Goal: Task Accomplishment & Management: Manage account settings

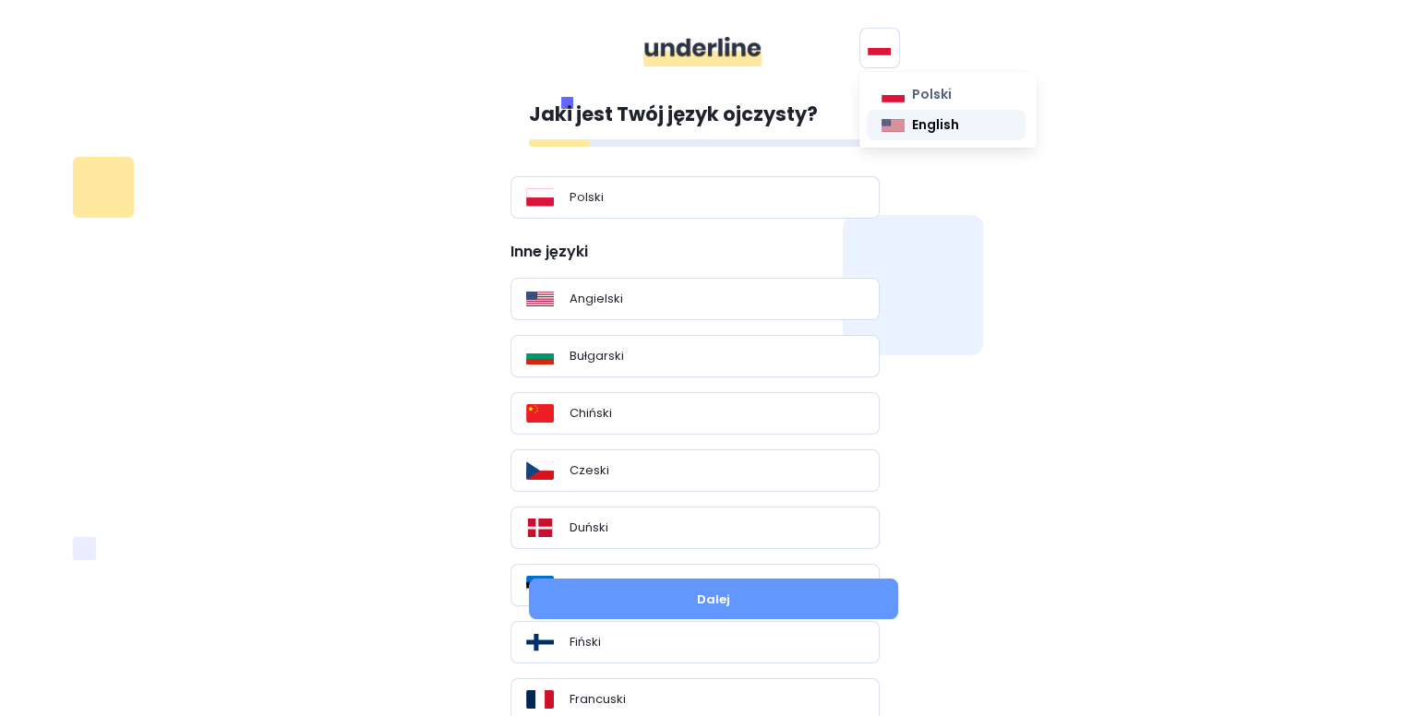
click at [889, 115] on link "English" at bounding box center [947, 125] width 160 height 30
click at [902, 126] on link "English" at bounding box center [947, 125] width 160 height 30
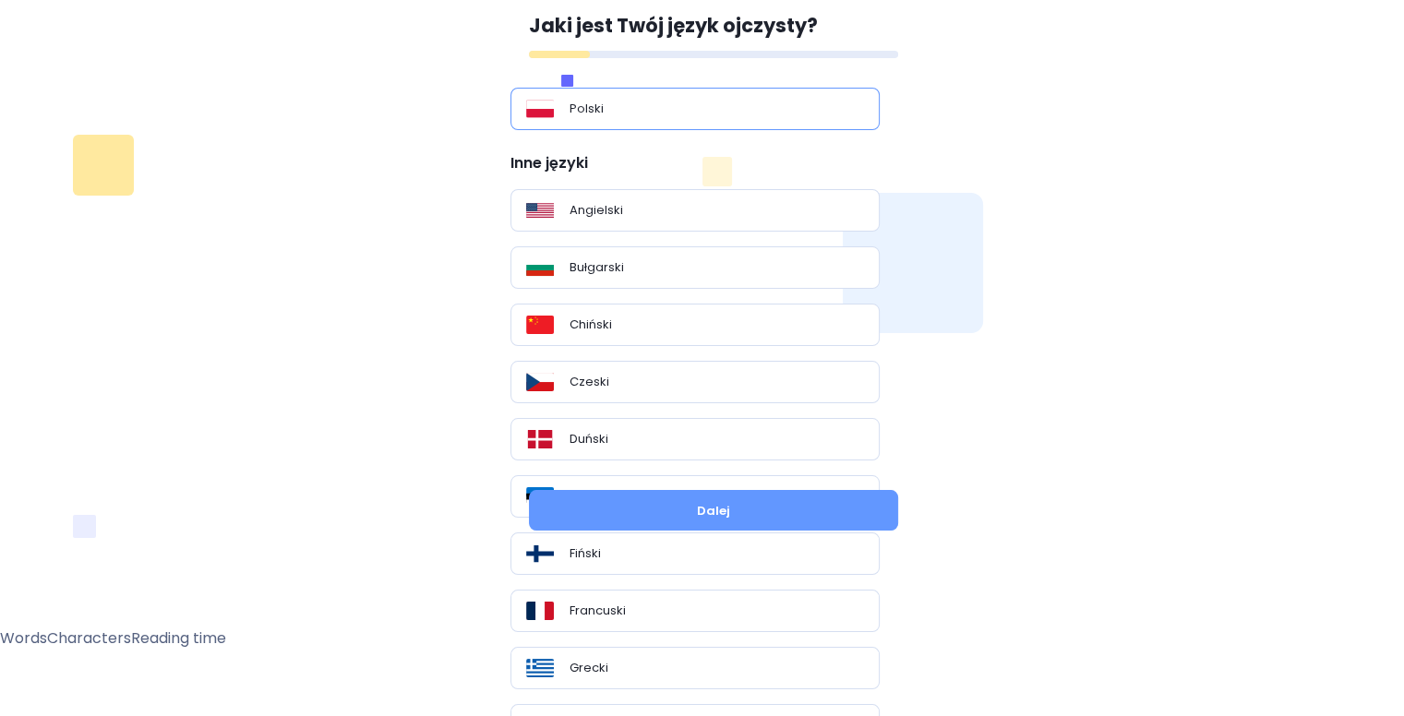
scroll to position [92, 0]
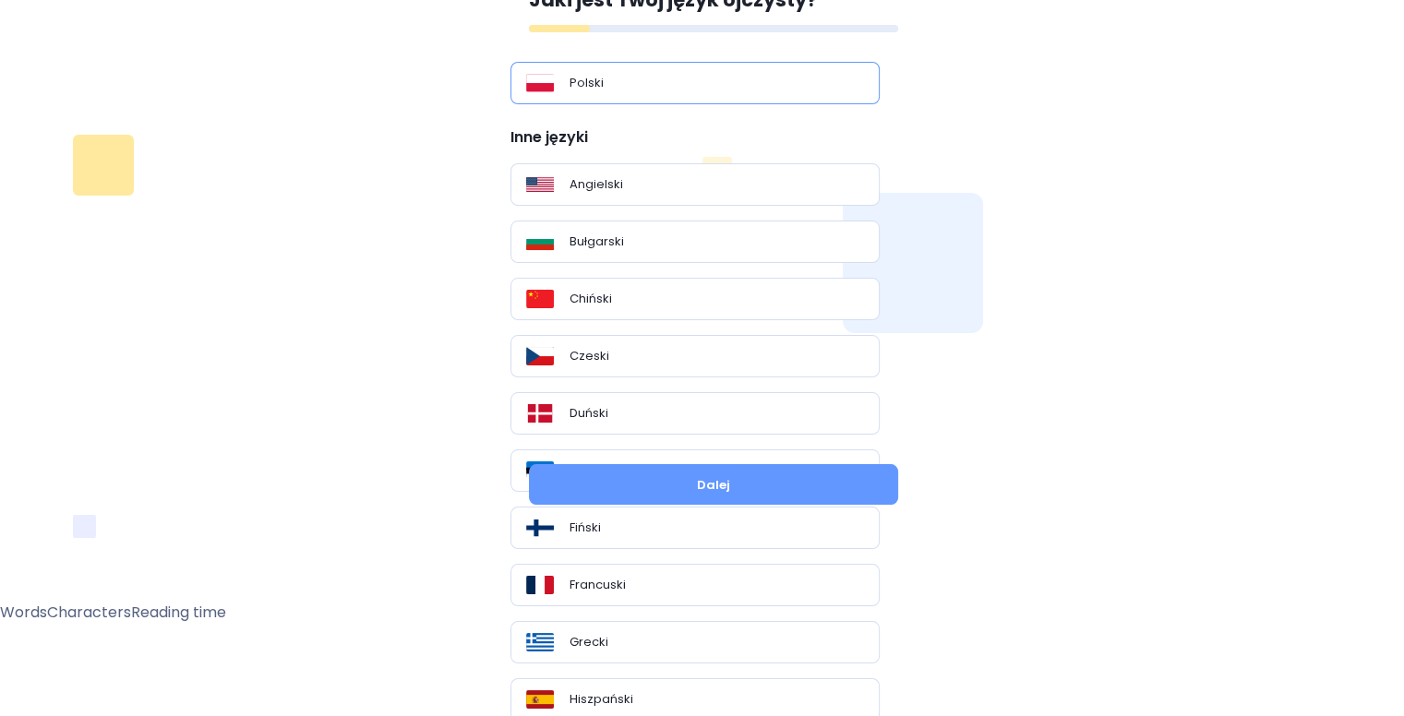
click at [595, 92] on div "Polski" at bounding box center [695, 83] width 338 height 18
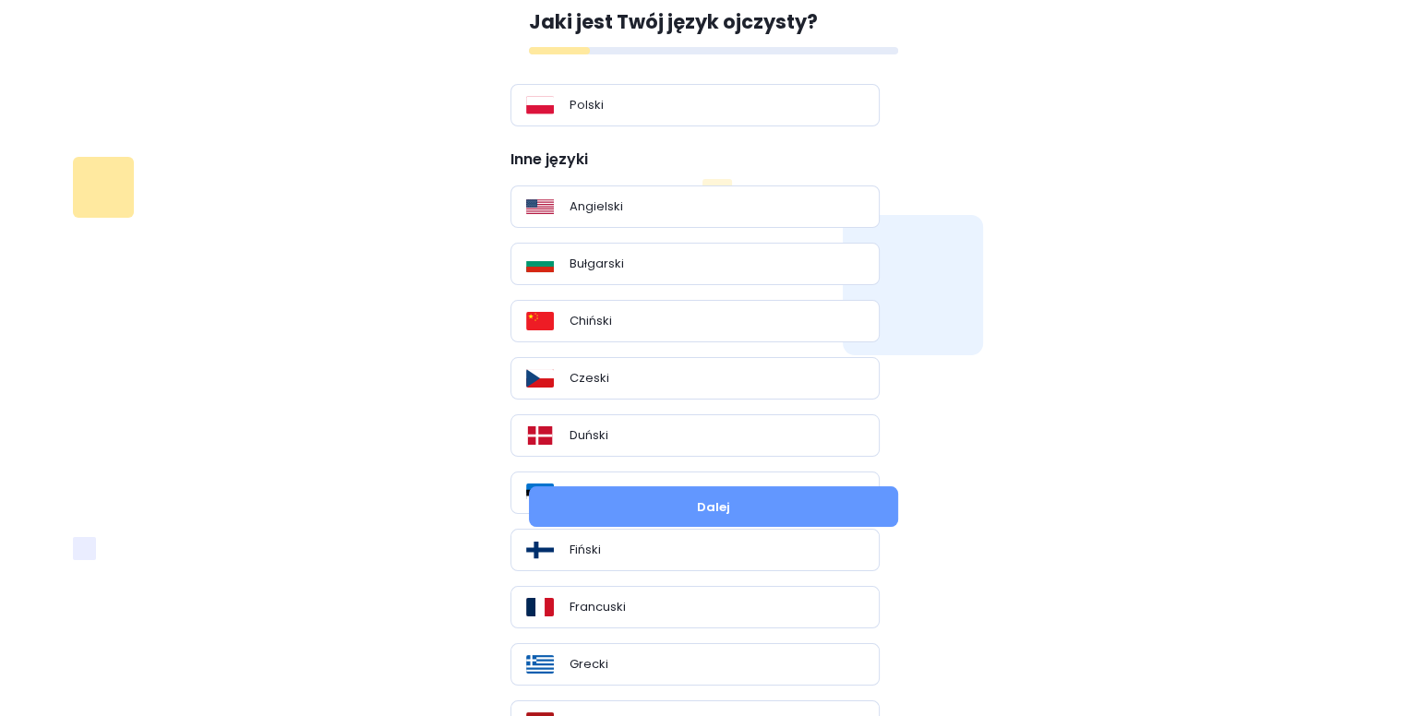
click at [573, 72] on div "Jaki jest Twój język ojczysty? Polski Inne języki Angielski Bułgarski Chiński C…" at bounding box center [713, 232] width 369 height 450
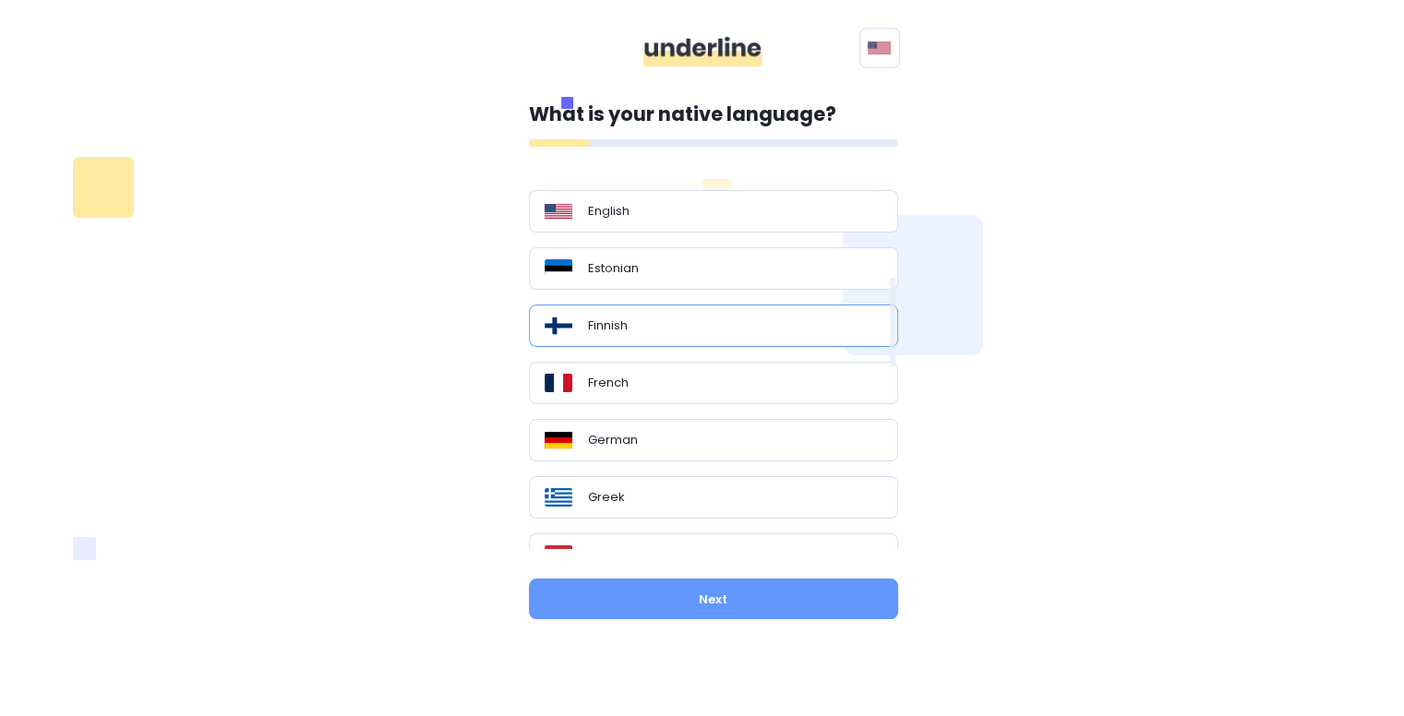
scroll to position [277, 0]
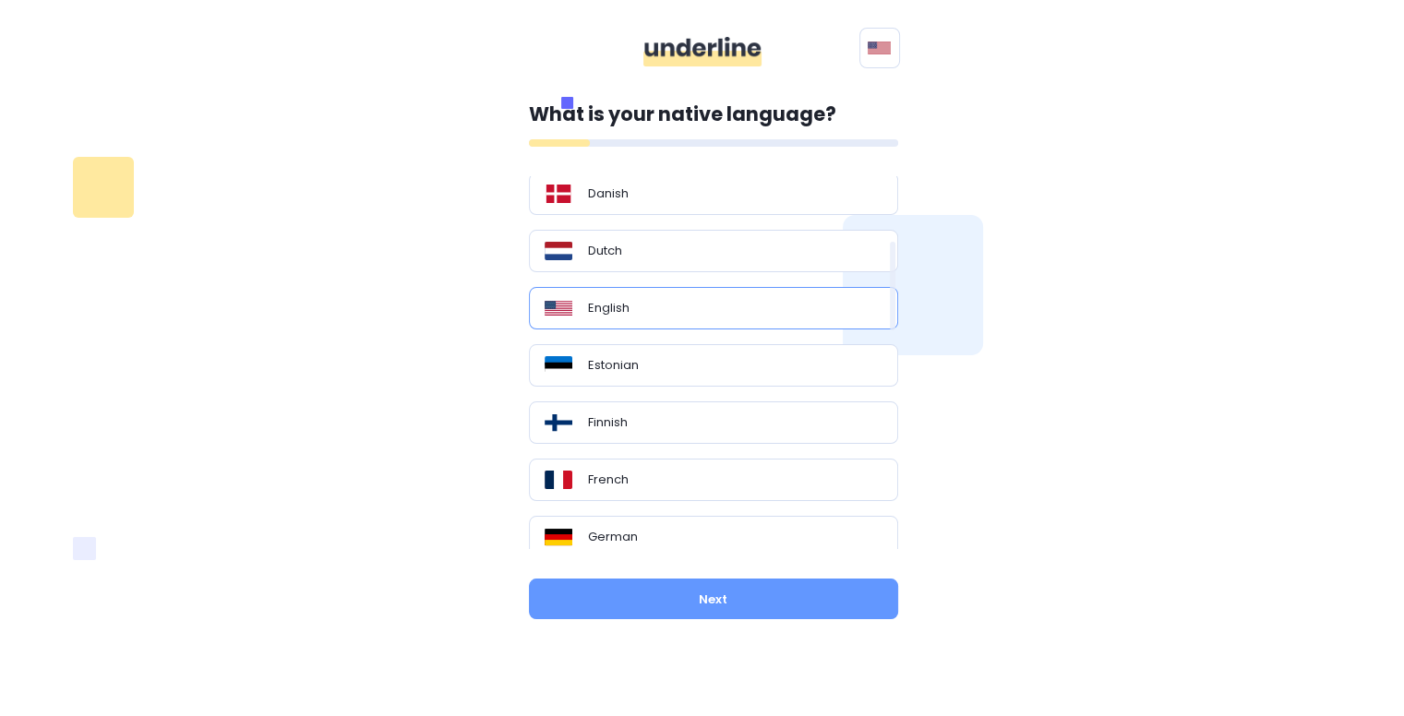
click at [647, 308] on div "English" at bounding box center [714, 308] width 338 height 18
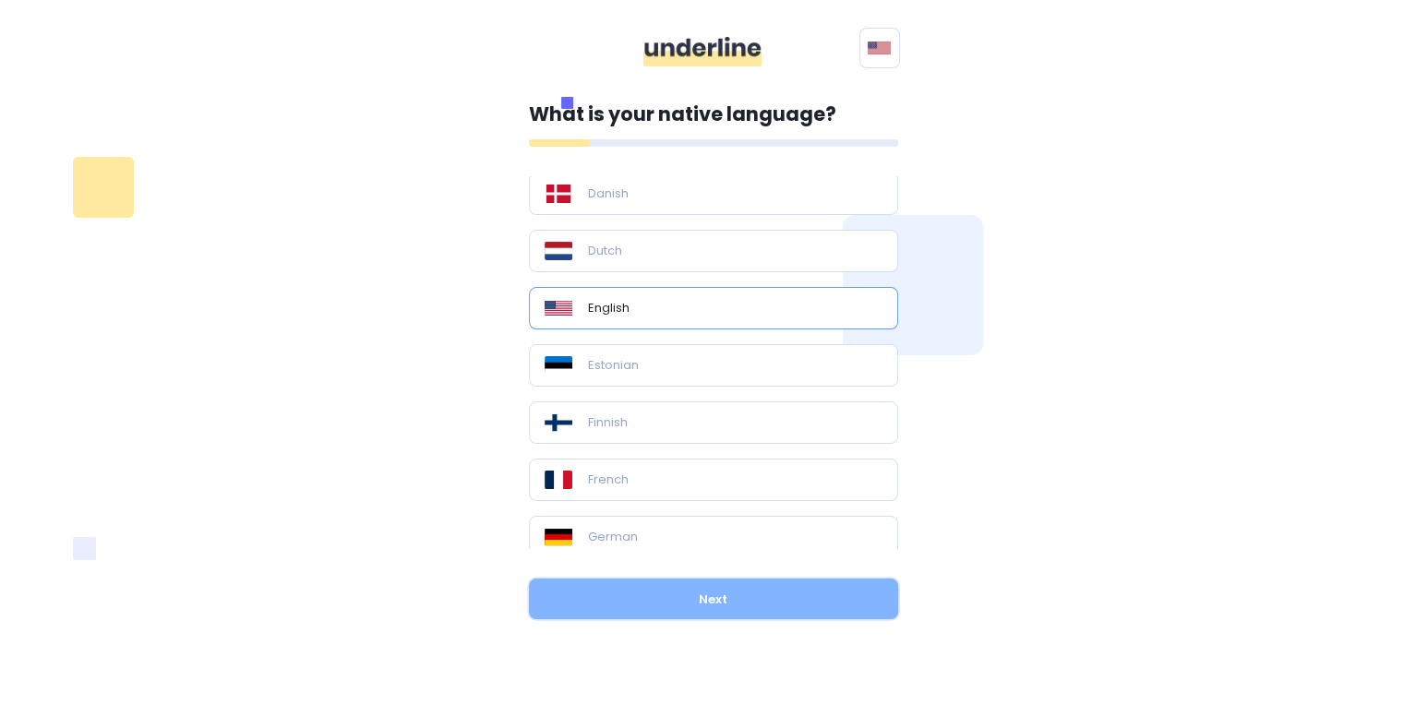
click at [766, 604] on button "Next" at bounding box center [713, 599] width 369 height 41
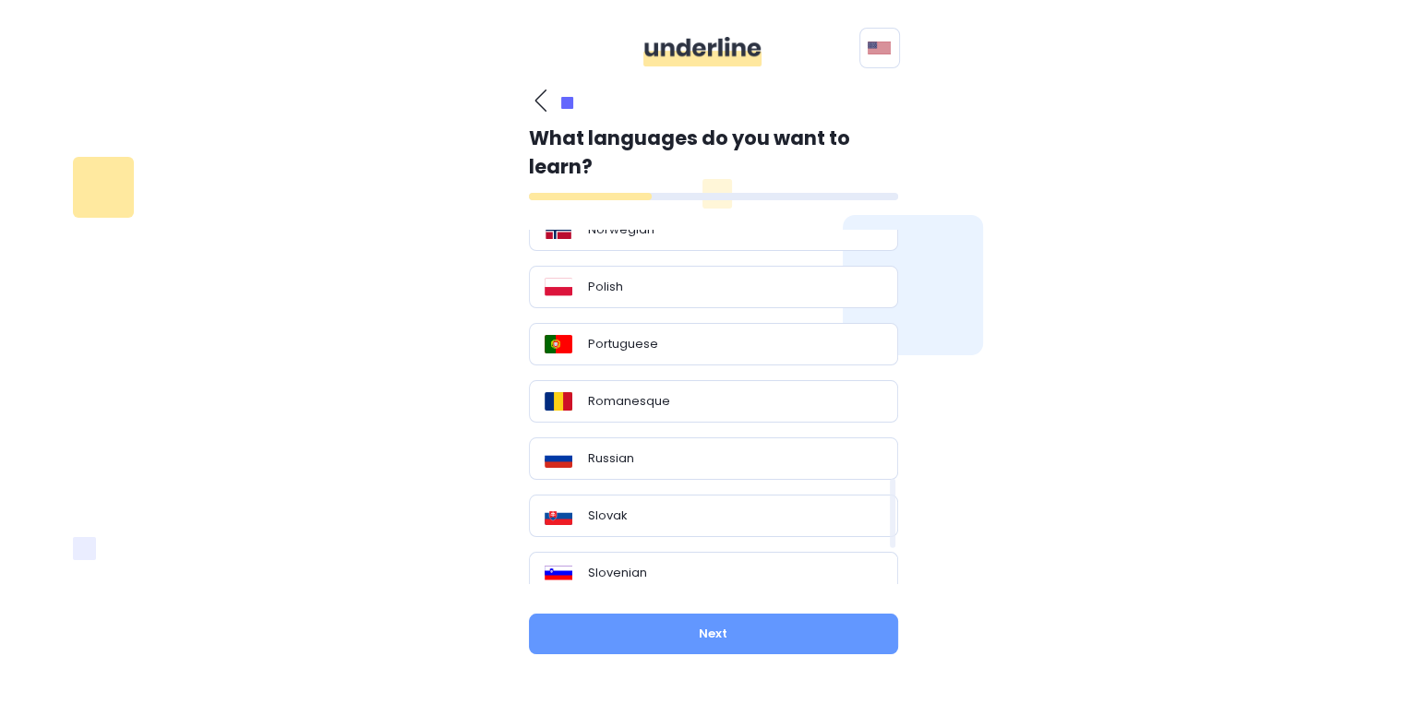
scroll to position [1201, 0]
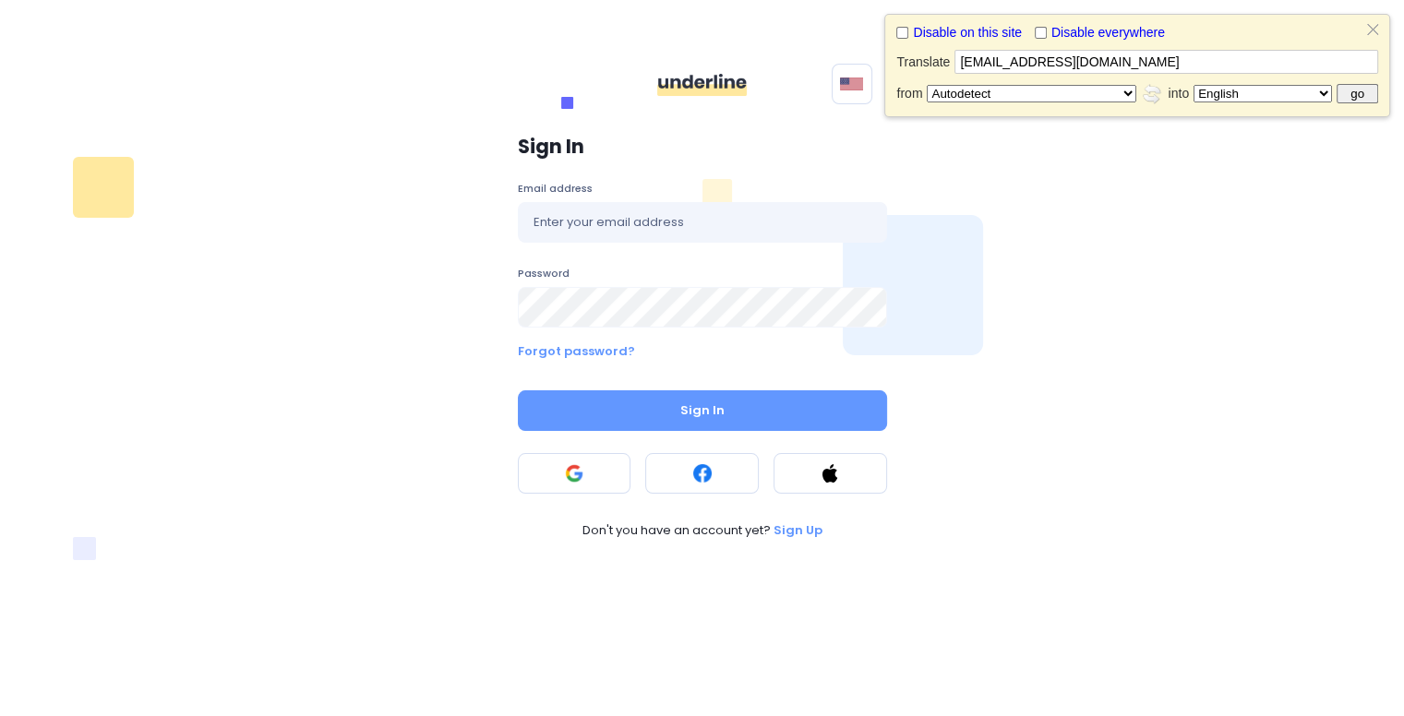
type input "sheheryar.215.aug25m@gmail.com"
click at [1129, 90] on select "Autodetect Afrikaans Albanian Amharic Arabic Armenian Assamese Aymara Azerbaija…" at bounding box center [1031, 94] width 209 height 18
select select "en"
click at [1001, 85] on select "Autodetect Afrikaans Albanian Amharic Arabic Armenian Assamese Aymara Azerbaija…" at bounding box center [1031, 94] width 209 height 18
click at [1323, 90] on select "Afrikaans Albanian Amharic Arabic Armenian Assamese Aymara Azerbaijani Bambara …" at bounding box center [1262, 94] width 138 height 18
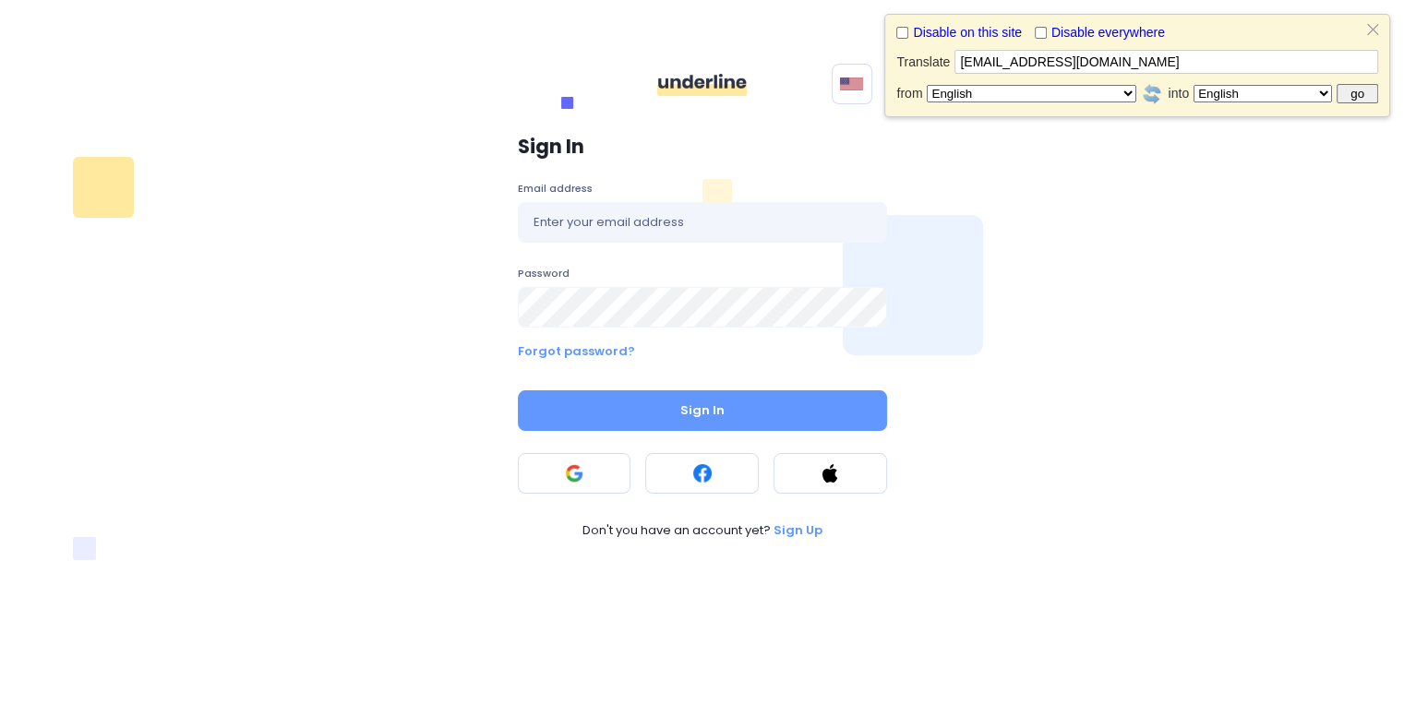
select select "hi"
click at [1193, 85] on select "Afrikaans Albanian Amharic Arabic Armenian Assamese Aymara Azerbaijani Bambara …" at bounding box center [1262, 94] width 138 height 18
click at [1161, 61] on input "sheheryar.215.aug25m@gmail.com" at bounding box center [1166, 62] width 424 height 24
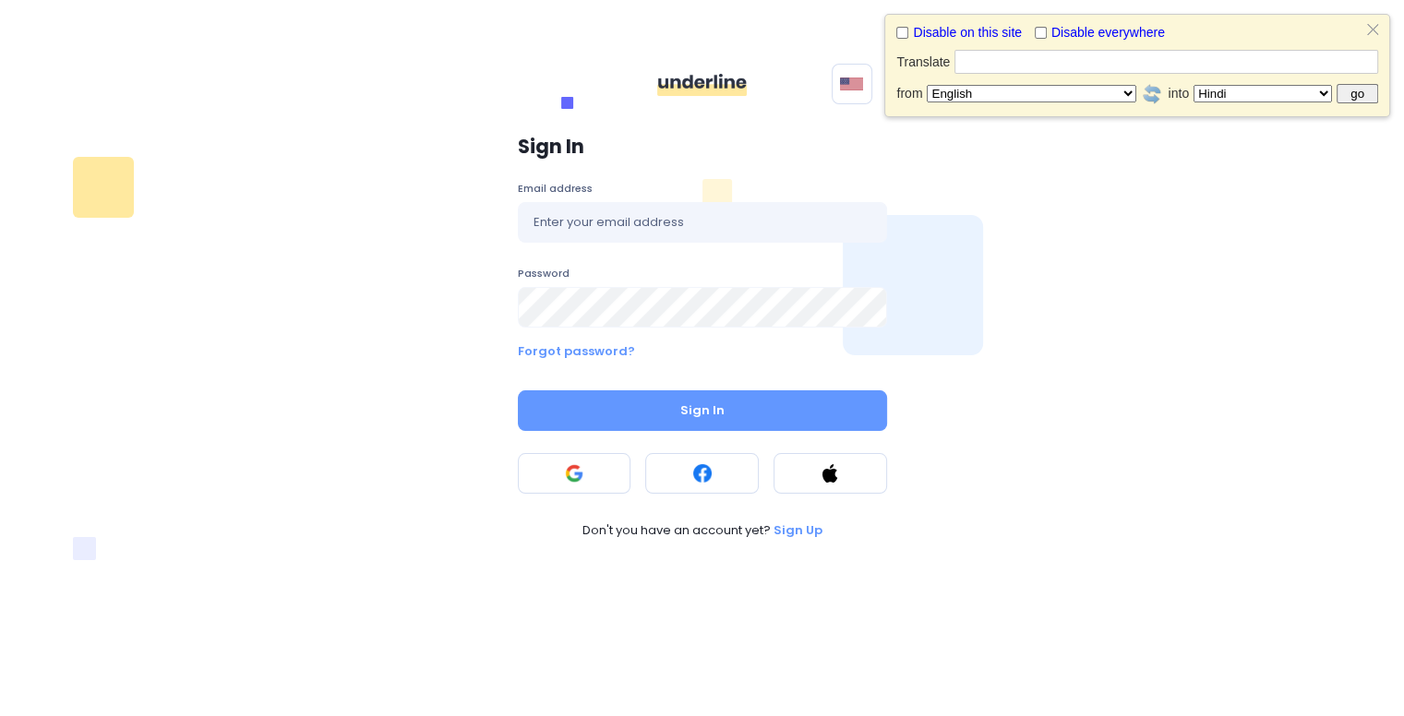
paste input "Select"
type input "Select"
click at [1349, 97] on input "go" at bounding box center [1357, 93] width 42 height 19
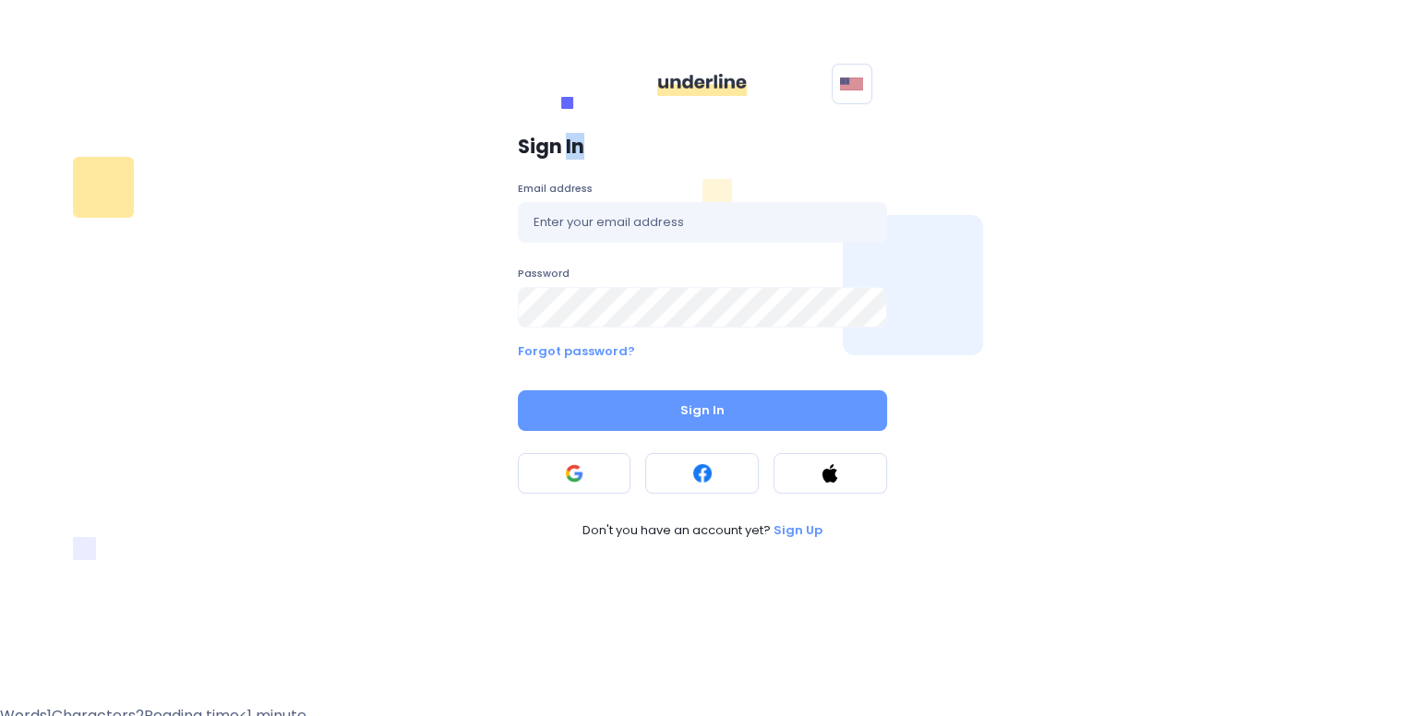
drag, startPoint x: 565, startPoint y: 130, endPoint x: 647, endPoint y: 129, distance: 82.1
click at [647, 129] on div "Sign In Email address Password Forgot password? Sign In Don't you have an accou…" at bounding box center [702, 337] width 391 height 425
click at [676, 257] on form "Email address Password Forgot password? Sign In" at bounding box center [702, 305] width 369 height 251
click at [579, 216] on input "text" at bounding box center [702, 222] width 369 height 41
type input "sheheryar.215.aug25m@gmail.com"
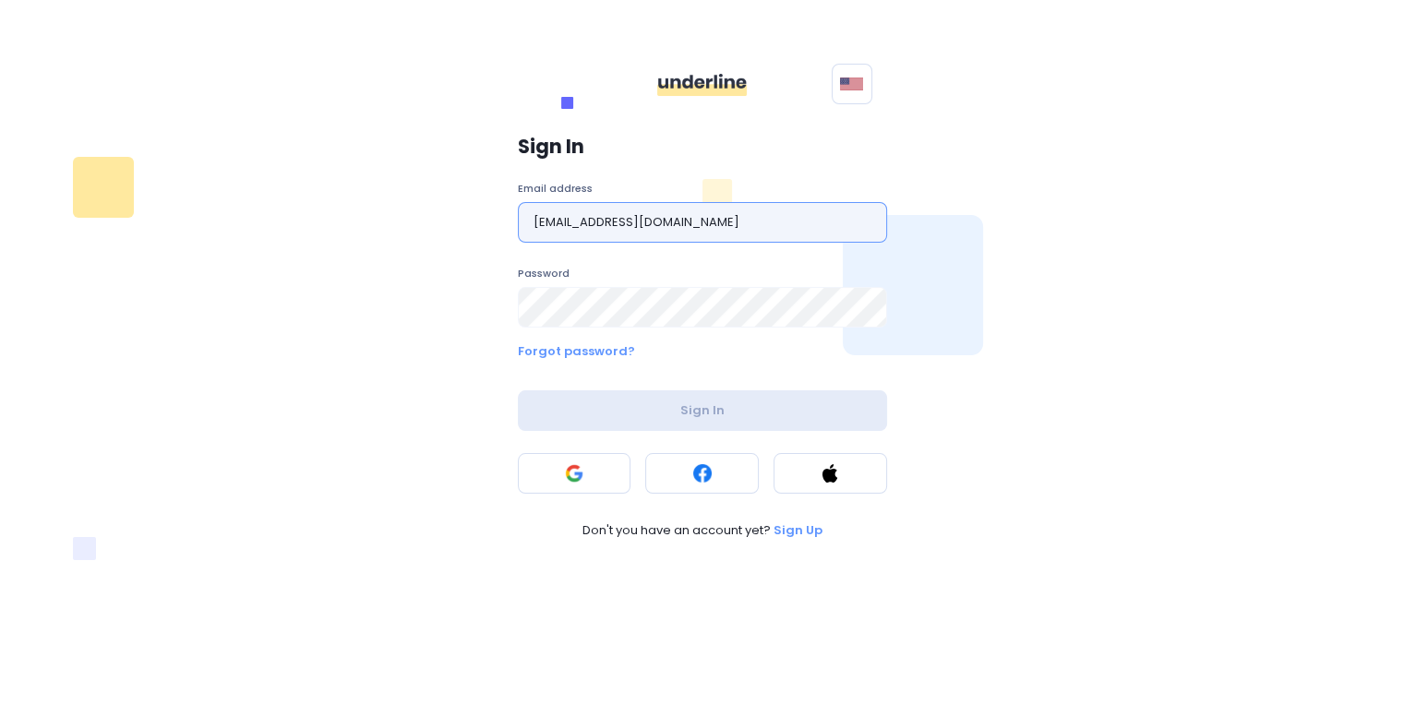
click at [666, 215] on input "sheheryar.215.aug25m@gmail.com" at bounding box center [702, 222] width 369 height 41
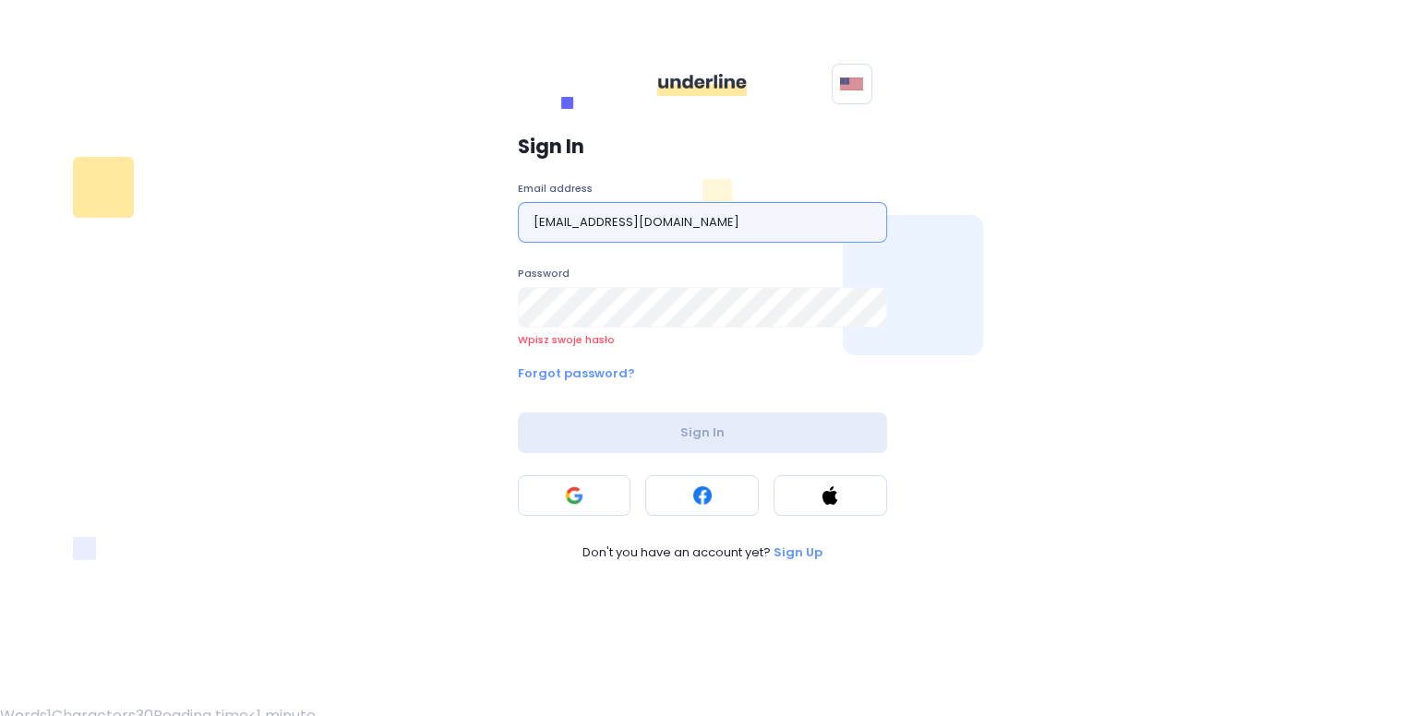
click at [666, 215] on input "sheheryar.215.aug25m@gmail.com" at bounding box center [702, 222] width 369 height 41
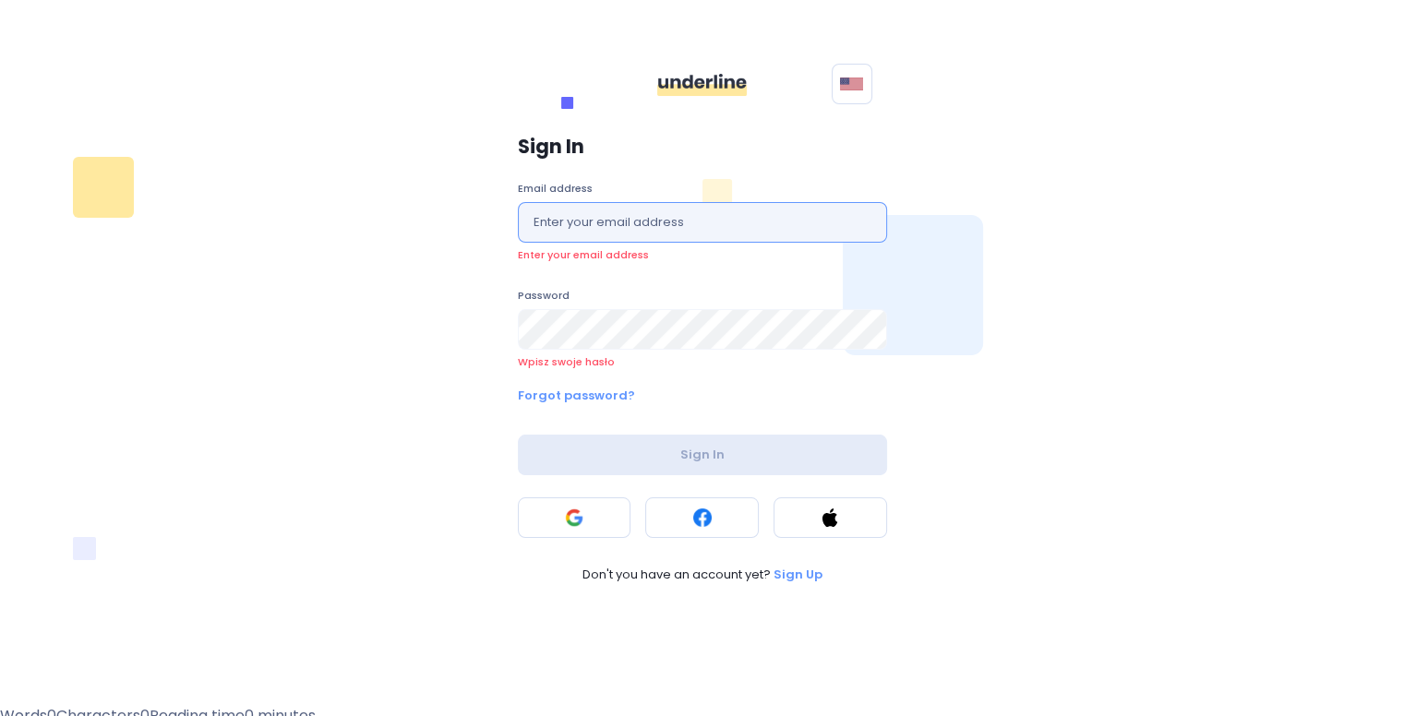
click at [692, 220] on input "text" at bounding box center [702, 222] width 369 height 41
click at [387, 462] on div "Sign In Email address Enter your email address Password Wpisz swoje hasło Forgo…" at bounding box center [702, 360] width 1263 height 470
click at [580, 507] on button at bounding box center [575, 517] width 114 height 41
